Goal: Task Accomplishment & Management: Manage account settings

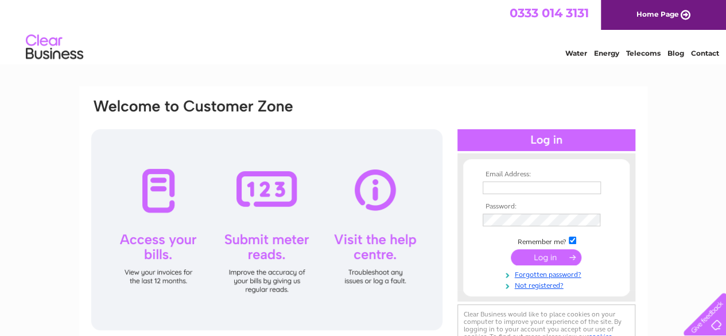
type input "[EMAIL_ADDRESS][DOMAIN_NAME]"
click at [545, 256] on input "submit" at bounding box center [545, 257] width 71 height 16
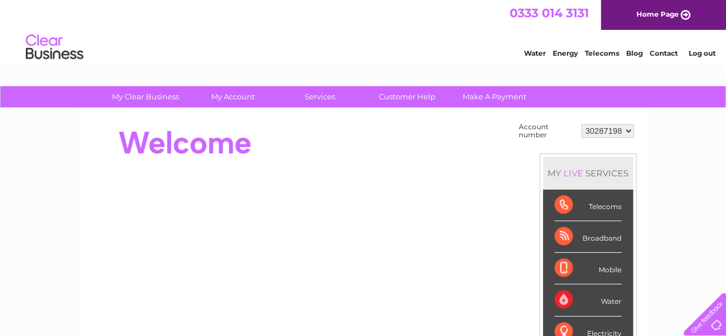
click at [601, 54] on link "Telecoms" at bounding box center [601, 53] width 34 height 9
click at [608, 135] on select "30287198" at bounding box center [607, 131] width 52 height 14
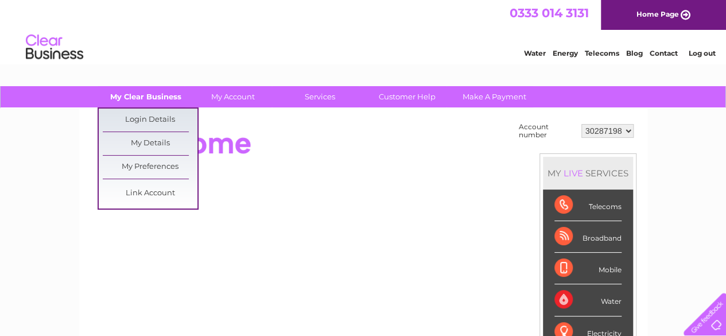
click at [158, 89] on link "My Clear Business" at bounding box center [145, 96] width 95 height 21
click at [159, 99] on link "My Clear Business" at bounding box center [145, 96] width 95 height 21
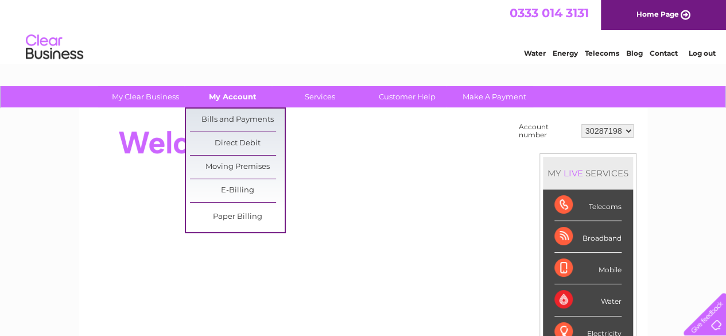
click at [223, 100] on link "My Account" at bounding box center [232, 96] width 95 height 21
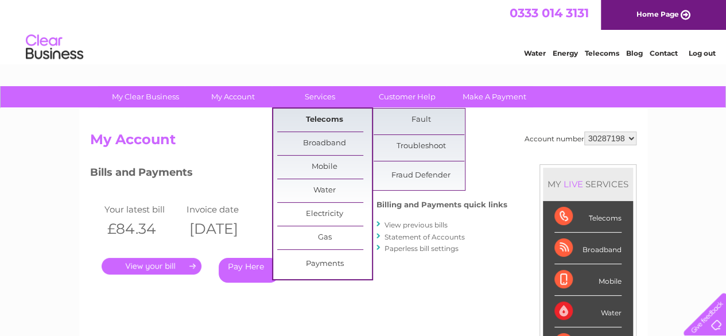
click at [325, 114] on link "Telecoms" at bounding box center [324, 119] width 95 height 23
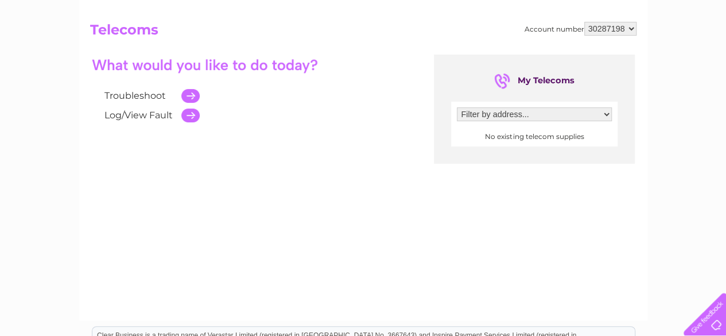
scroll to position [107, 0]
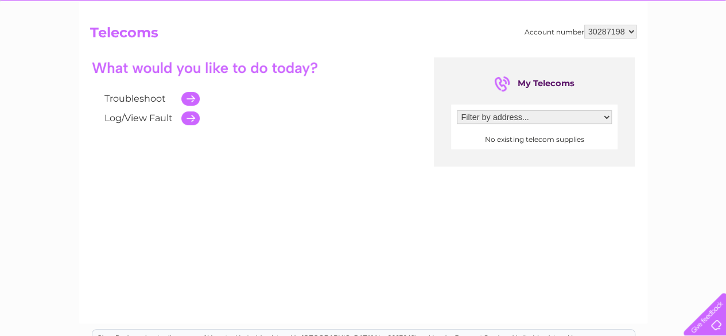
click at [479, 118] on select "Filter by address..." at bounding box center [534, 117] width 155 height 14
click at [474, 181] on div "Troubleshoot Log/View Fault My Telecoms Filter by address... No existing teleco…" at bounding box center [363, 169] width 546 height 224
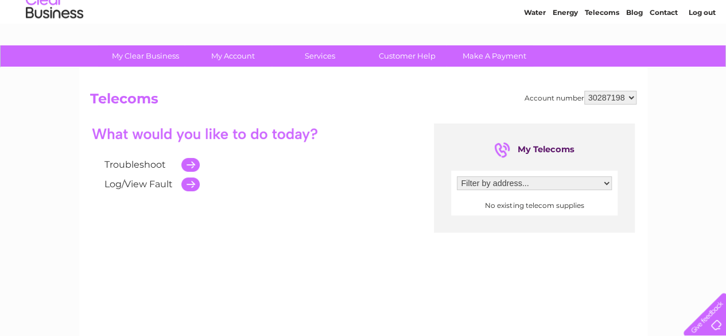
scroll to position [30, 0]
